Goal: Find specific page/section: Find specific page/section

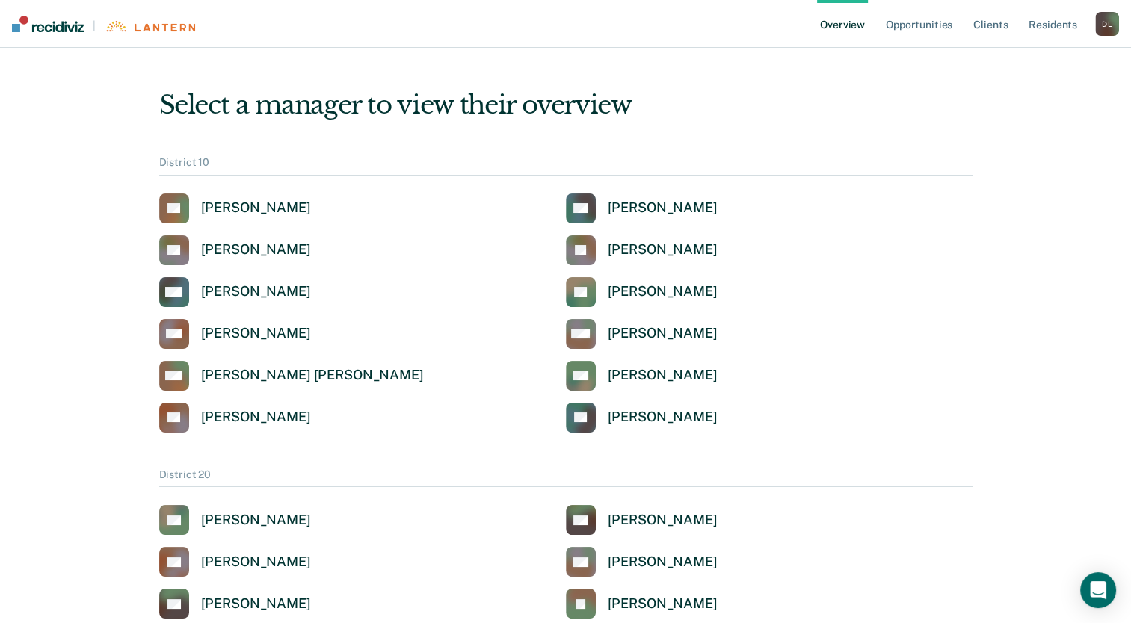
click at [404, 371] on div "NW [PERSON_NAME] [PERSON_NAME]" at bounding box center [362, 376] width 407 height 30
click at [212, 239] on link "DT [PERSON_NAME]" at bounding box center [235, 250] width 152 height 30
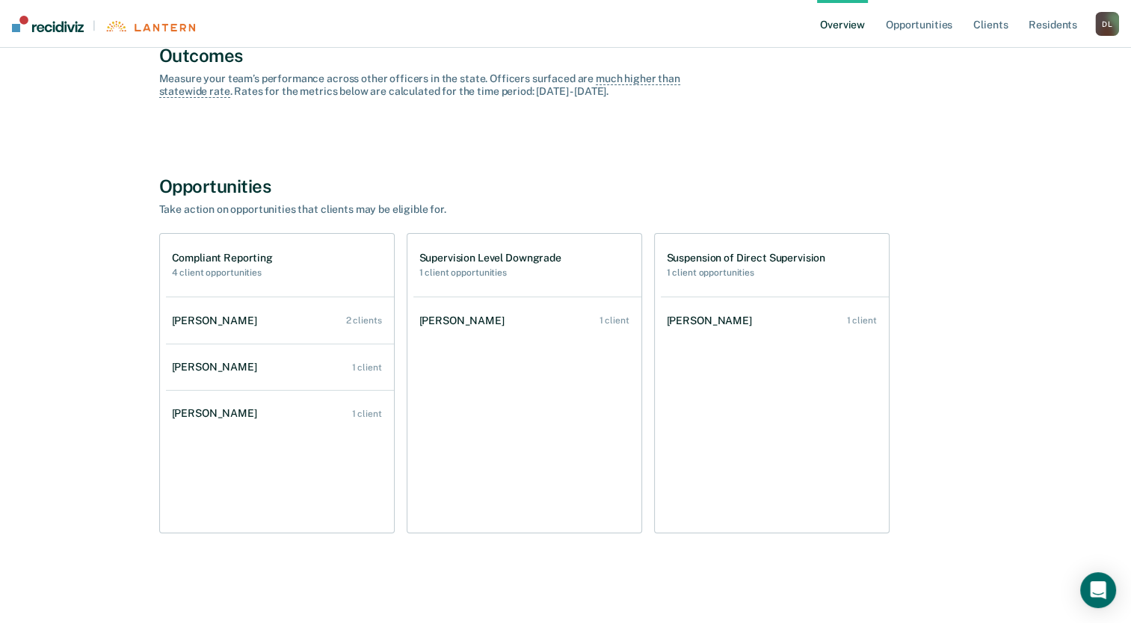
scroll to position [31, 0]
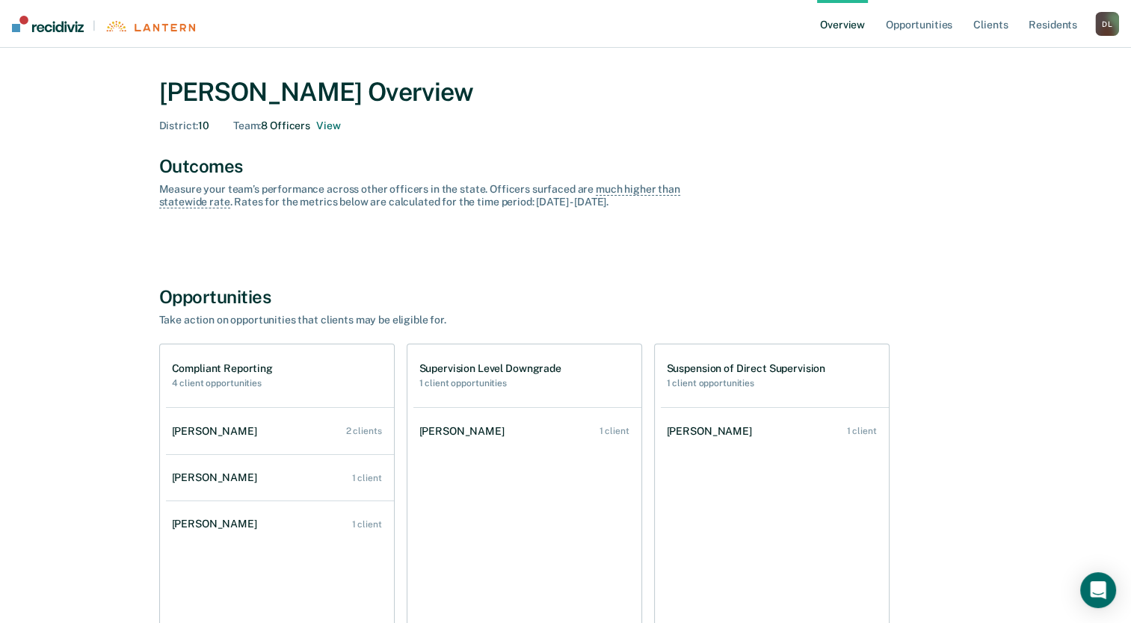
click at [864, 29] on link "Overview" at bounding box center [842, 24] width 51 height 48
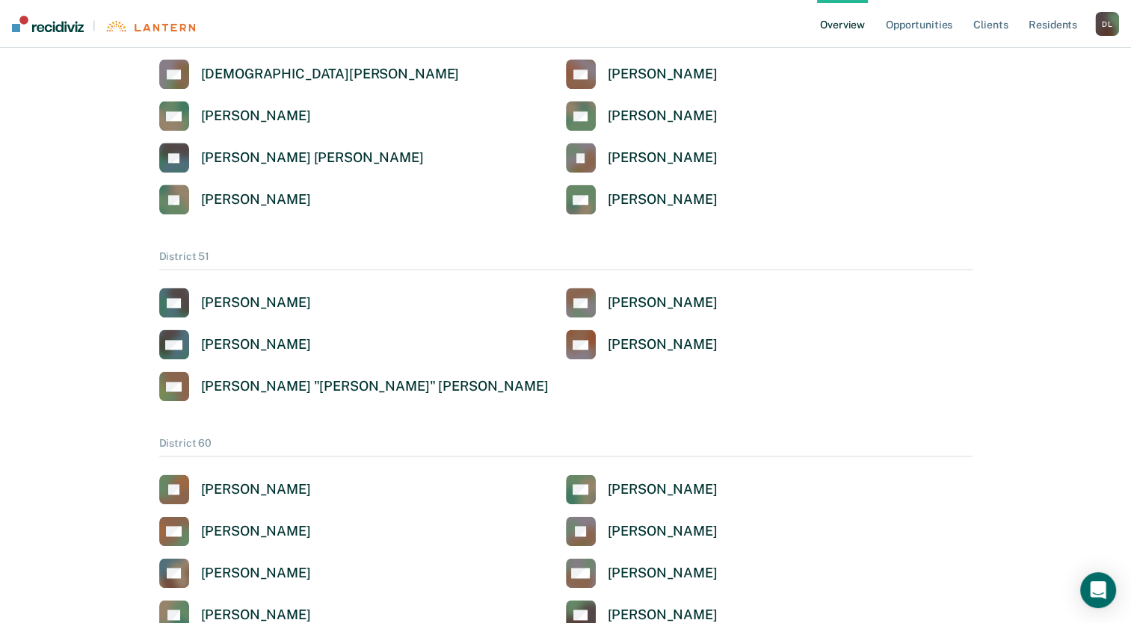
scroll to position [1927, 0]
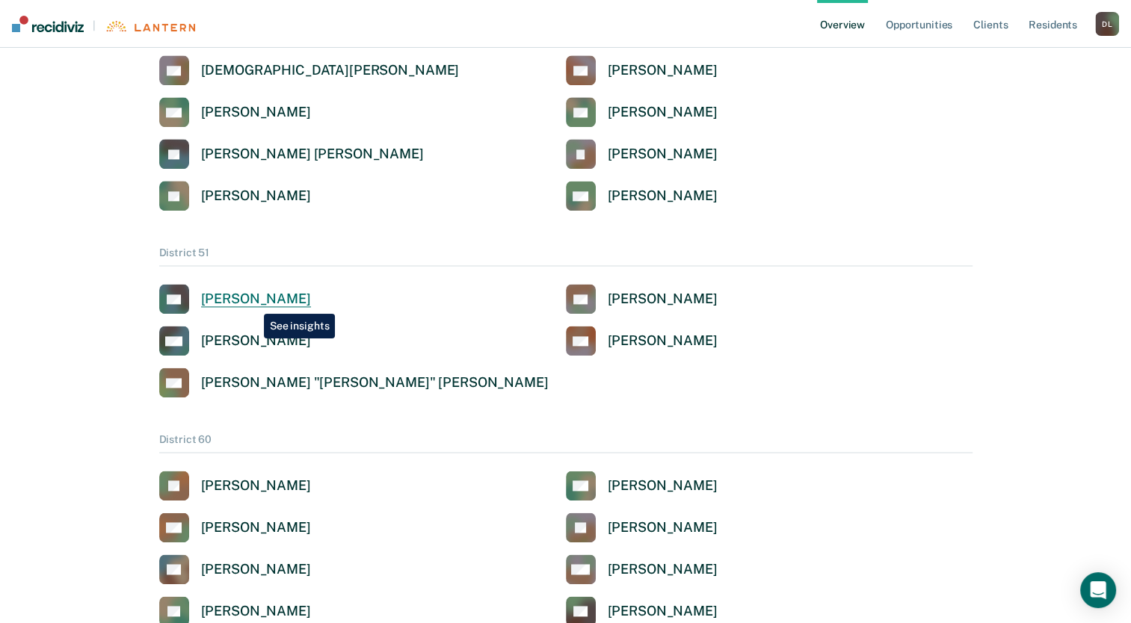
click at [253, 303] on div "[PERSON_NAME]" at bounding box center [256, 299] width 110 height 17
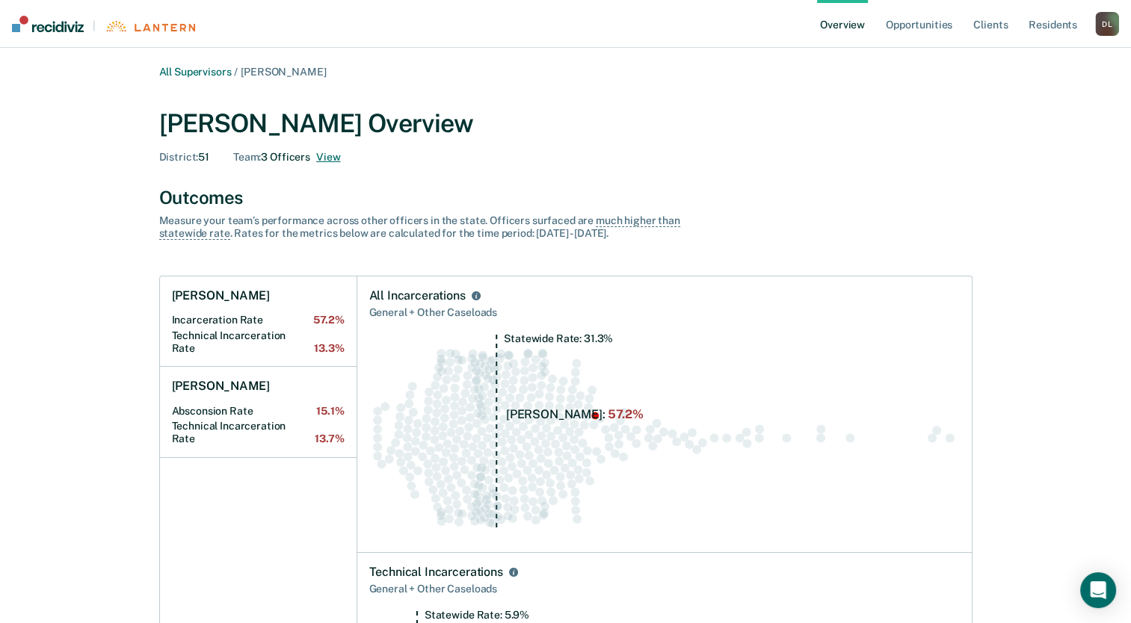
click at [332, 156] on button "View" at bounding box center [328, 157] width 24 height 13
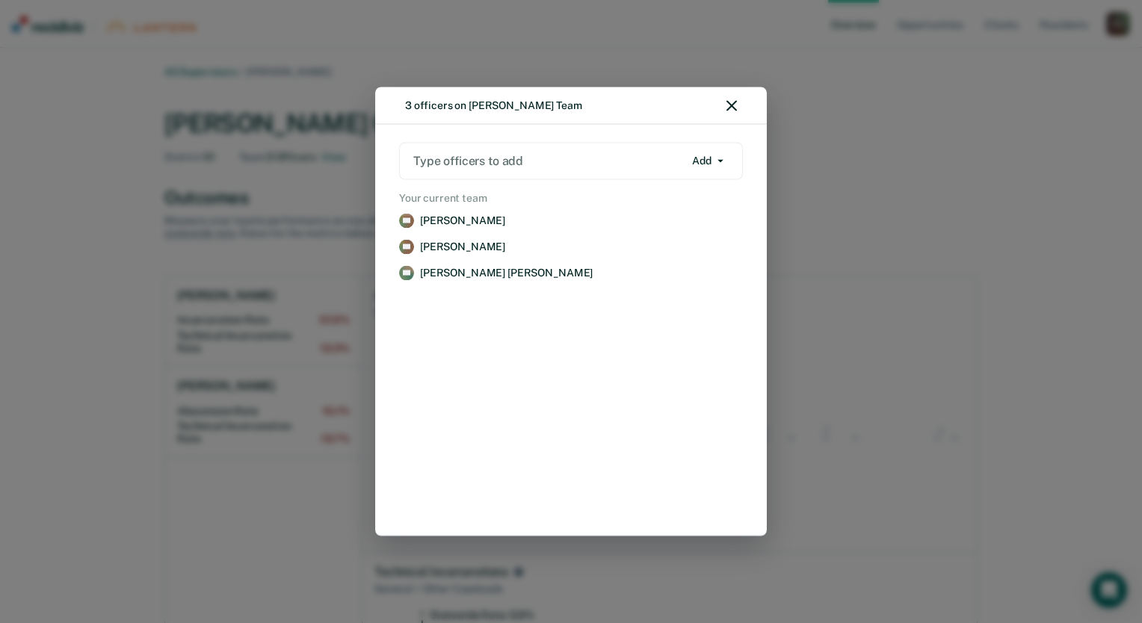
click at [729, 107] on icon "button" at bounding box center [731, 106] width 10 height 10
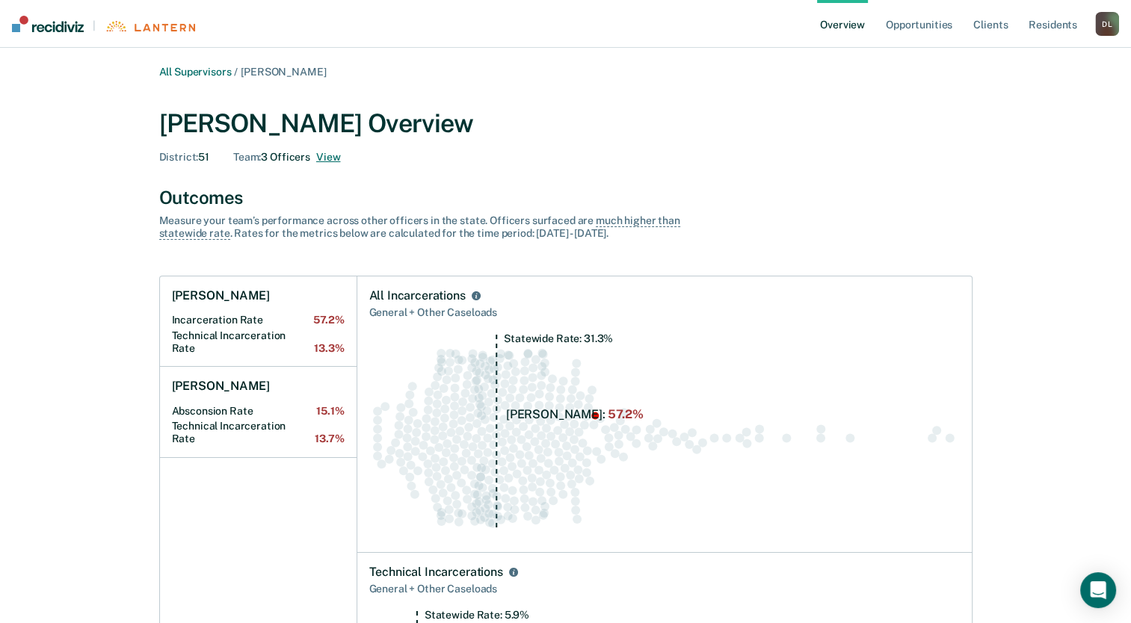
click at [338, 158] on button "View" at bounding box center [328, 157] width 24 height 13
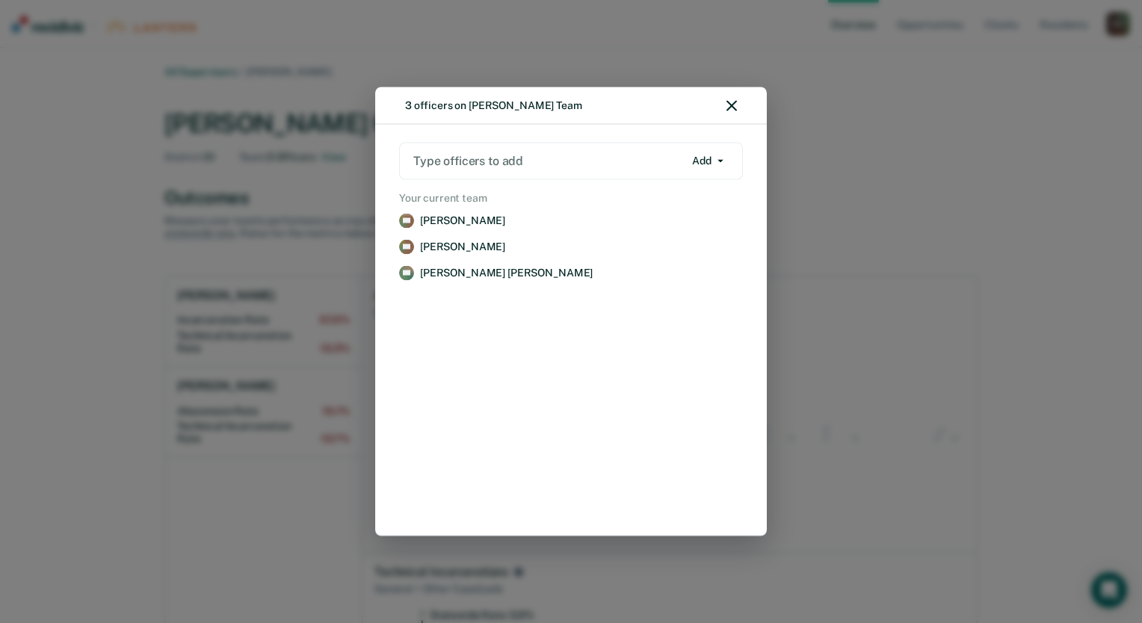
click at [552, 158] on div at bounding box center [548, 160] width 271 height 17
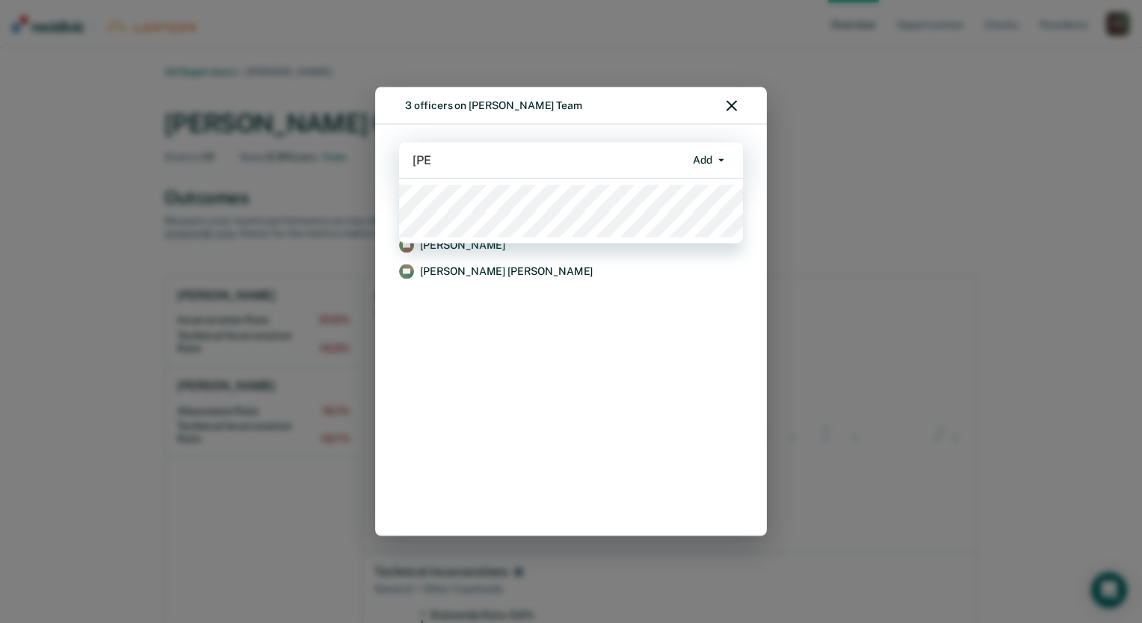
type input "[PERSON_NAME]"
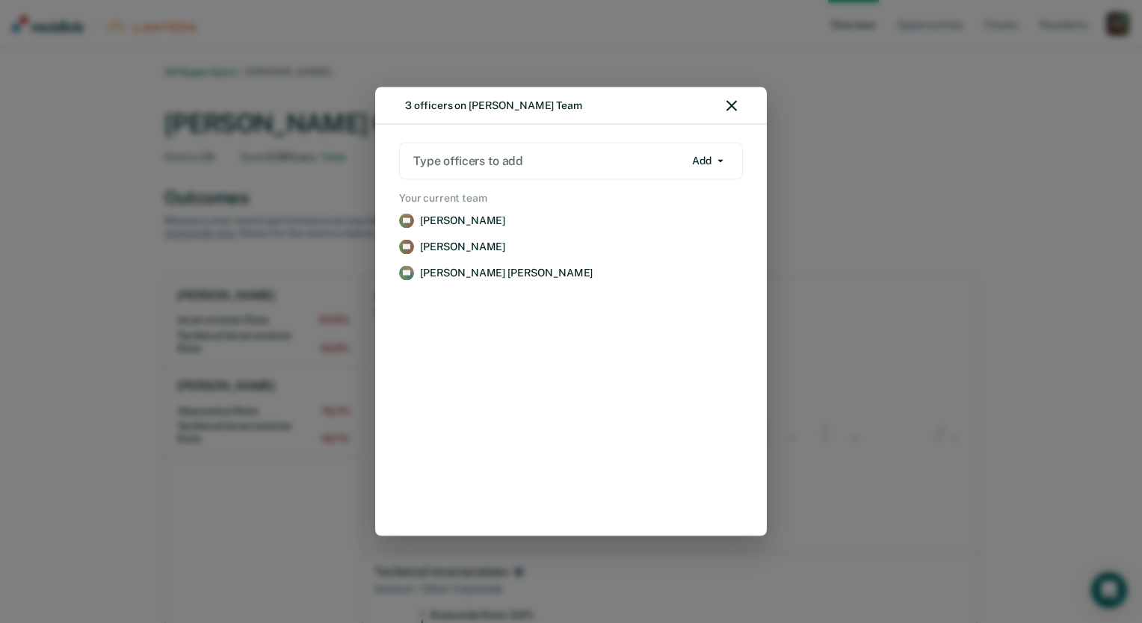
click at [478, 357] on div "RC [PERSON_NAME] Remove FG [PERSON_NAME] Remove [PERSON_NAME] Remove" at bounding box center [571, 361] width 350 height 313
click at [733, 111] on icon "button" at bounding box center [731, 106] width 10 height 10
